Goal: Task Accomplishment & Management: Use online tool/utility

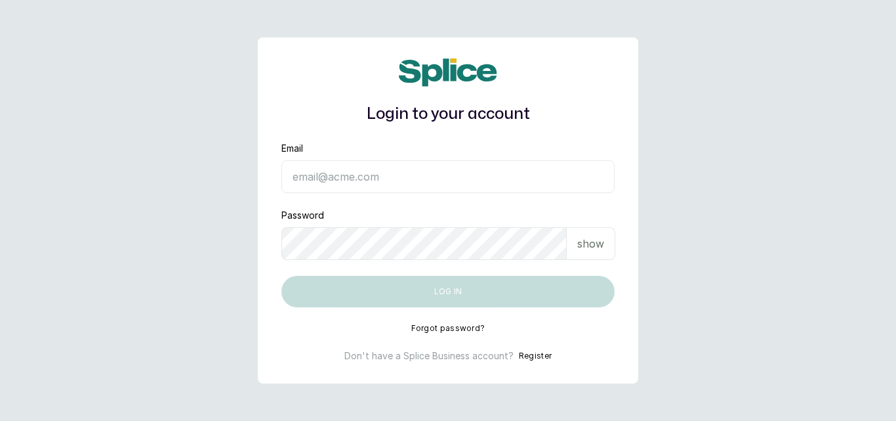
type input "[EMAIL_ADDRESS][DOMAIN_NAME]"
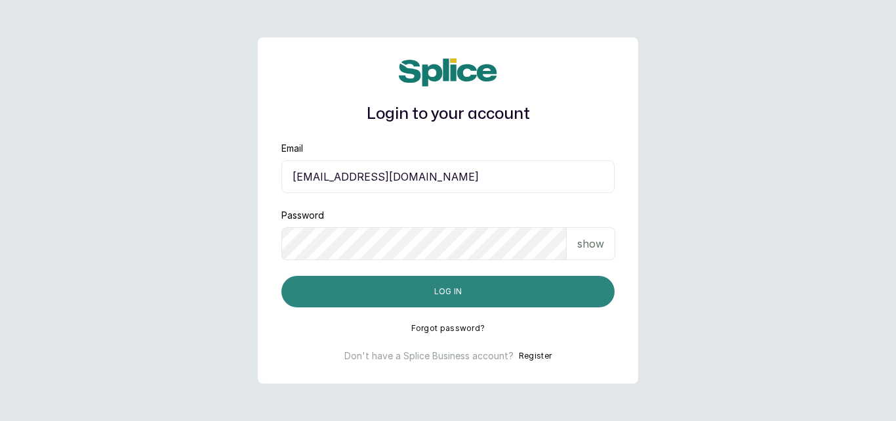
click at [539, 301] on button "Log in" at bounding box center [448, 292] width 333 height 32
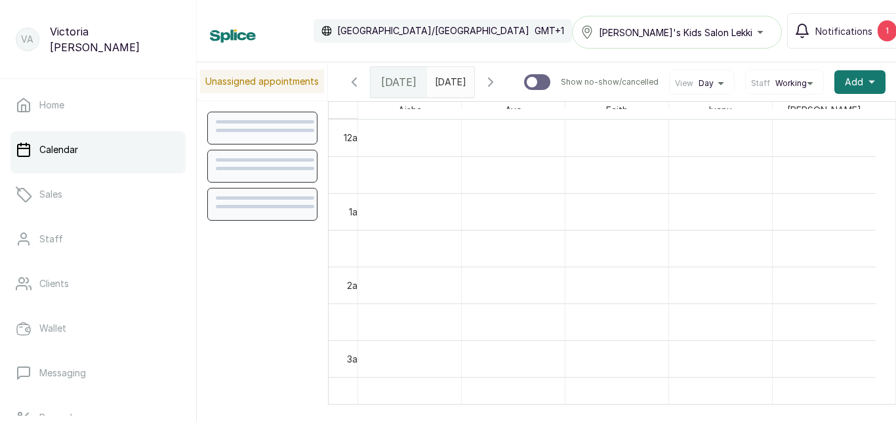
scroll to position [442, 0]
click at [878, 35] on div "1" at bounding box center [887, 30] width 19 height 21
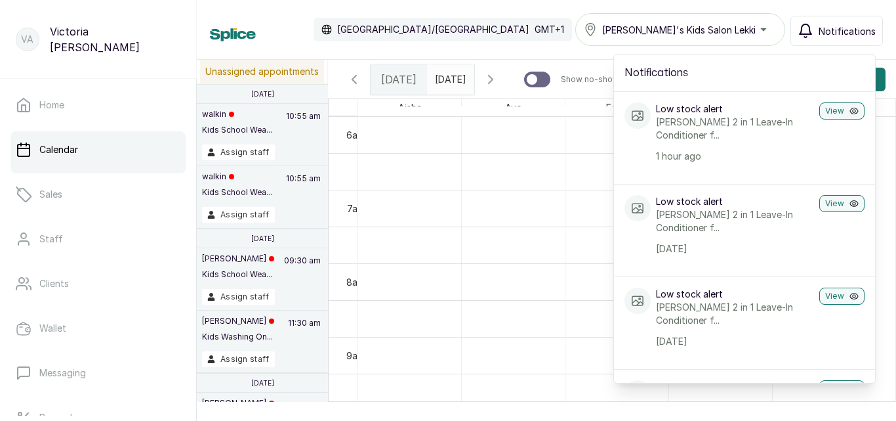
click at [531, 10] on div "Calendar [GEOGRAPHIC_DATA]/[GEOGRAPHIC_DATA] GMT+1 [PERSON_NAME]'s Kids Salon L…" at bounding box center [547, 30] width 700 height 60
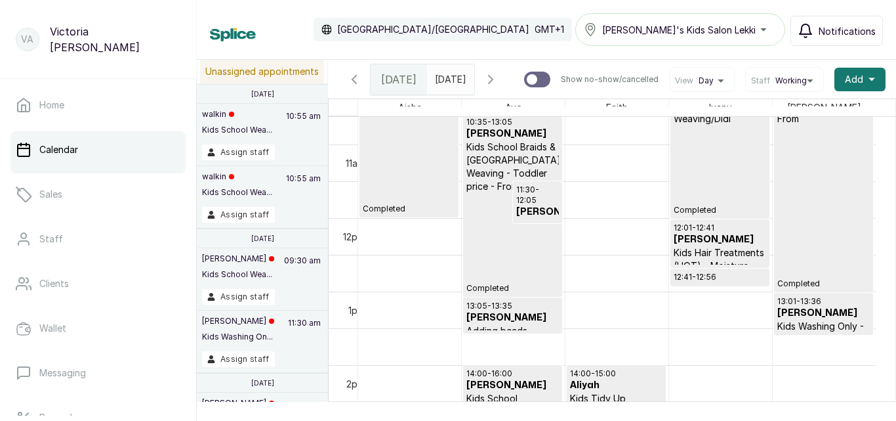
scroll to position [862, 0]
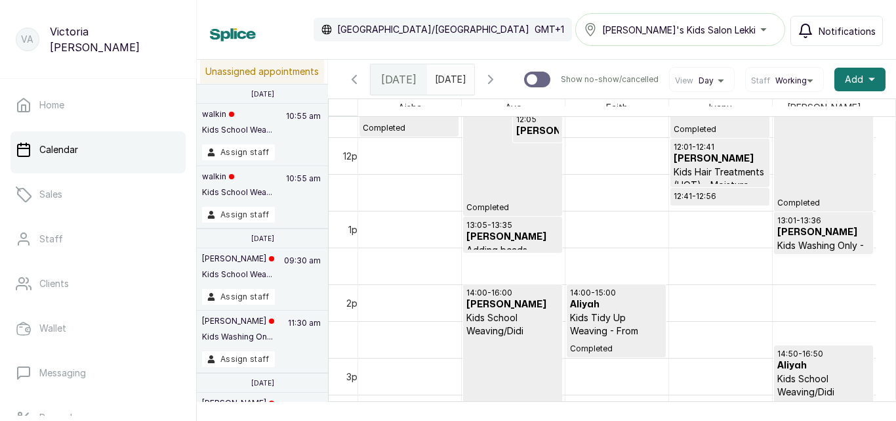
click at [499, 80] on icon "button" at bounding box center [491, 80] width 16 height 16
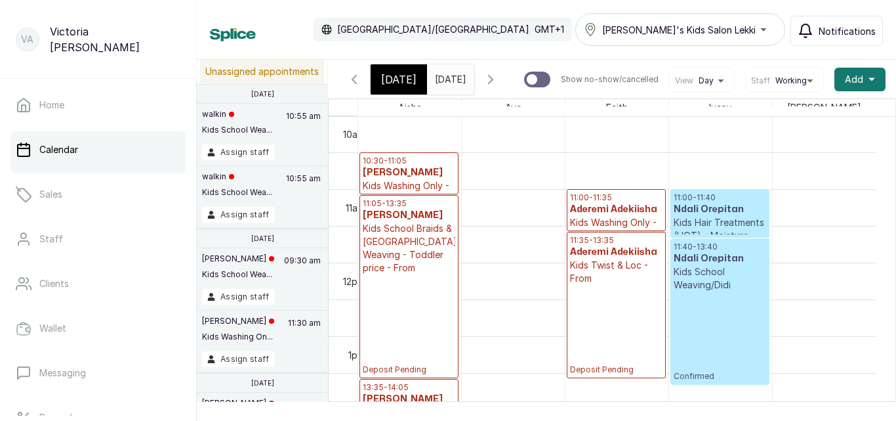
scroll to position [766, 0]
